Goal: Information Seeking & Learning: Find specific fact

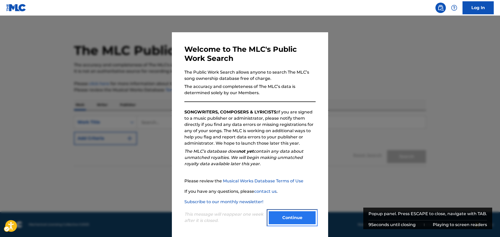
click at [296, 220] on button "Continue" at bounding box center [292, 218] width 47 height 13
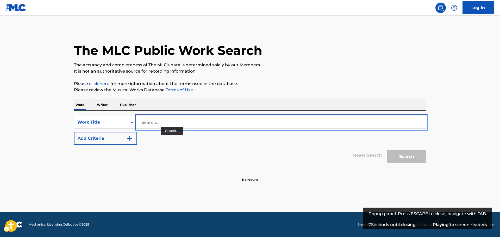
click at [162, 124] on input "Search..." at bounding box center [281, 122] width 289 height 13
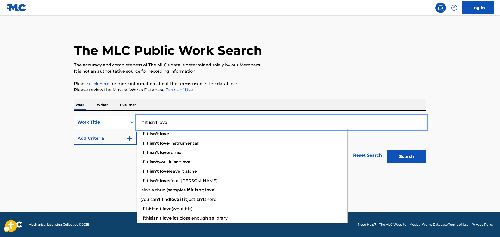
type input "if it isn't love"
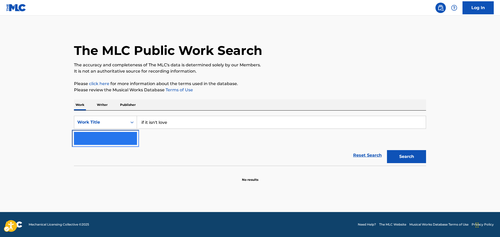
click at [129, 136] on img "Search Form" at bounding box center [130, 138] width 6 height 6
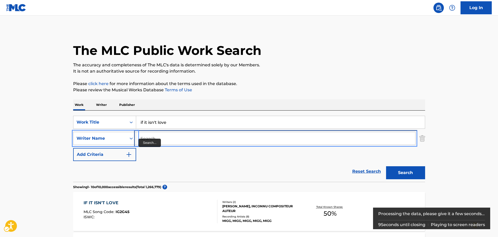
click at [165, 139] on input "Search..." at bounding box center [275, 138] width 279 height 13
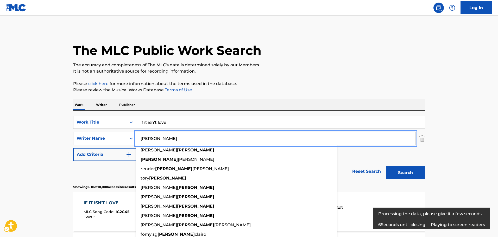
type input "[PERSON_NAME]"
click at [73, 148] on button "Add Criteria" at bounding box center [104, 154] width 63 height 13
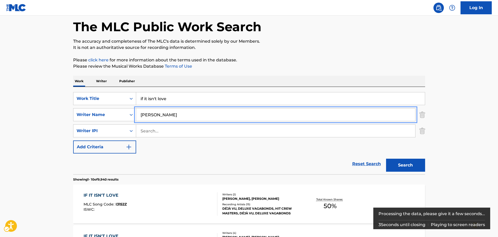
scroll to position [104, 0]
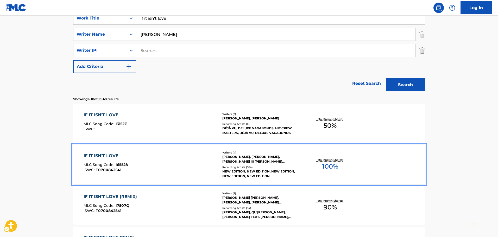
click at [109, 156] on div "IF IT ISN'T LOVE" at bounding box center [106, 156] width 44 height 6
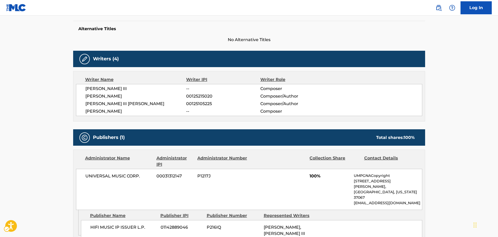
scroll to position [156, 0]
